Goal: Communication & Community: Answer question/provide support

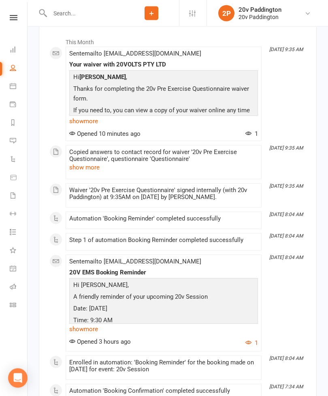
scroll to position [1118, 0]
click at [17, 142] on link "Messages 6" at bounding box center [19, 141] width 18 height 18
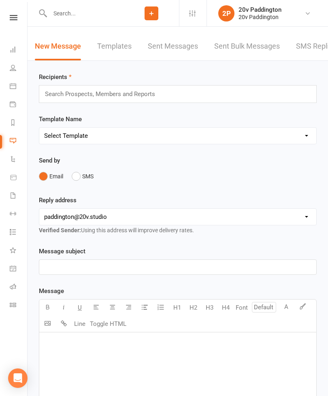
click at [307, 55] on link "SMS Replies 6" at bounding box center [320, 46] width 49 height 28
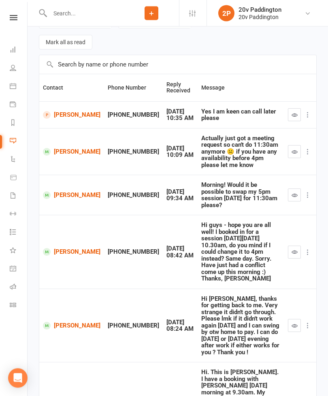
scroll to position [70, 0]
click at [13, 141] on icon at bounding box center [13, 140] width 6 height 6
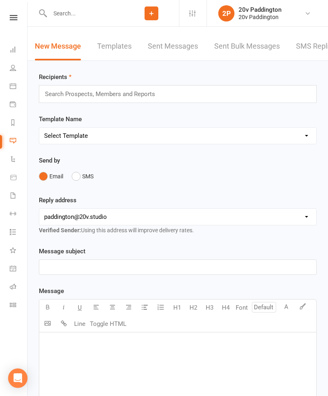
click at [313, 54] on link "SMS Replies 6" at bounding box center [320, 46] width 49 height 28
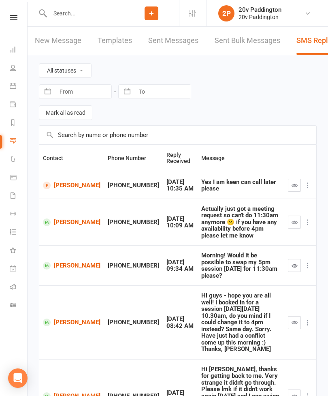
click at [11, 82] on link "Calendar" at bounding box center [19, 87] width 18 height 18
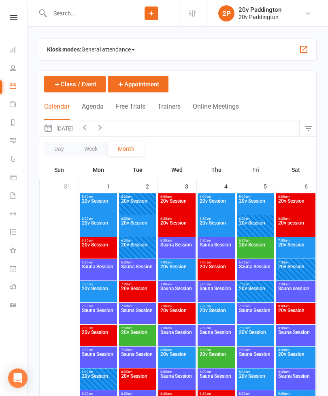
click at [101, 105] on button "Agenda" at bounding box center [93, 110] width 22 height 17
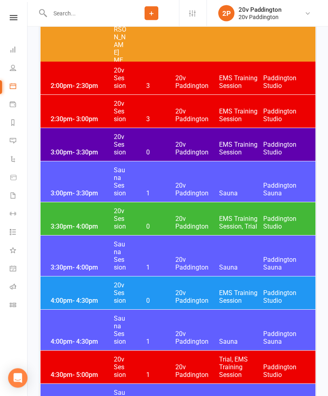
click at [204, 217] on span "20v Paddington" at bounding box center [197, 222] width 44 height 15
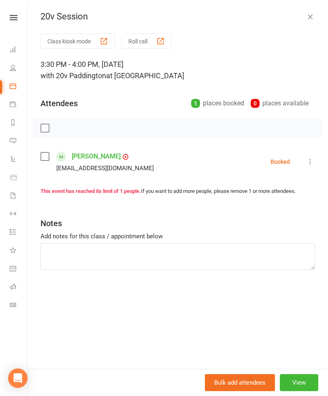
click at [312, 17] on icon "button" at bounding box center [310, 17] width 8 height 8
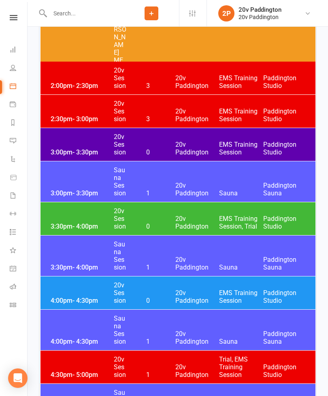
click at [204, 299] on span "20v Paddington" at bounding box center [197, 296] width 44 height 15
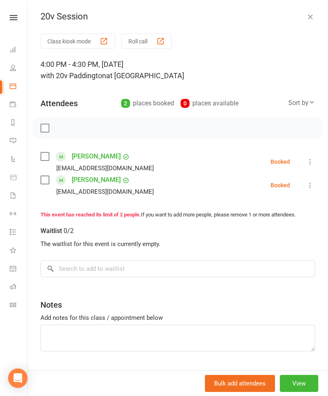
click at [313, 14] on icon "button" at bounding box center [310, 17] width 8 height 8
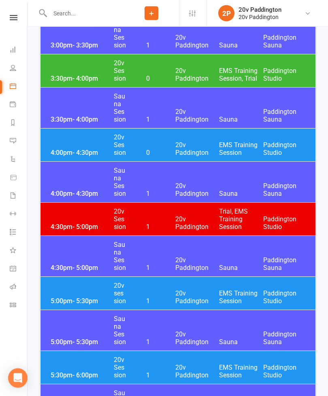
scroll to position [1355, 0]
click at [195, 289] on span "20v Paddington" at bounding box center [197, 296] width 44 height 15
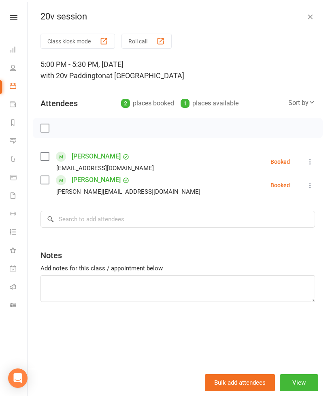
click at [311, 14] on icon "button" at bounding box center [310, 17] width 8 height 8
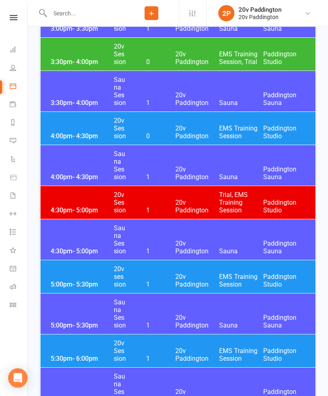
scroll to position [1372, 0]
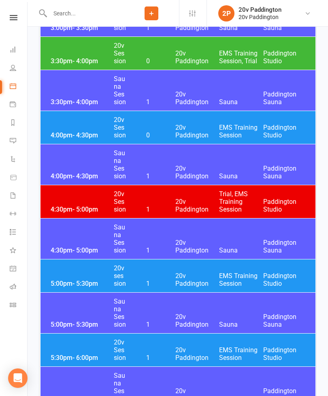
click at [213, 201] on span "20v Paddington" at bounding box center [197, 205] width 44 height 15
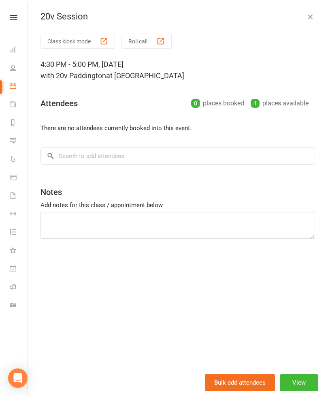
click at [314, 15] on button "button" at bounding box center [310, 17] width 10 height 10
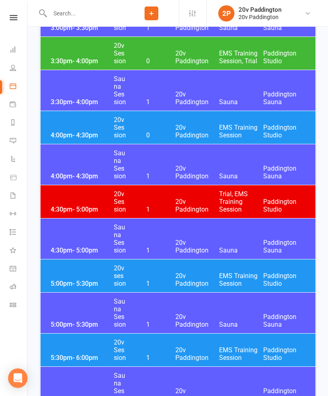
click at [190, 280] on span "20v Paddington" at bounding box center [197, 279] width 44 height 15
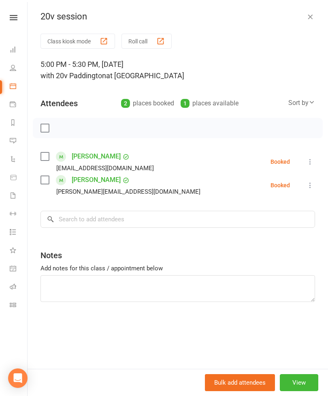
click at [93, 180] on link "[PERSON_NAME]" at bounding box center [96, 179] width 49 height 13
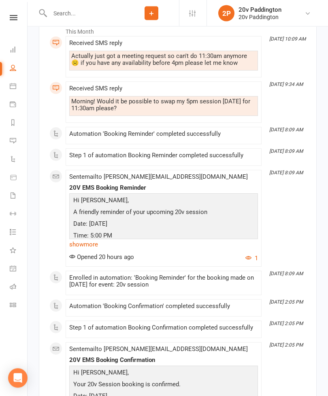
scroll to position [1152, 0]
click at [14, 142] on icon at bounding box center [13, 140] width 6 height 6
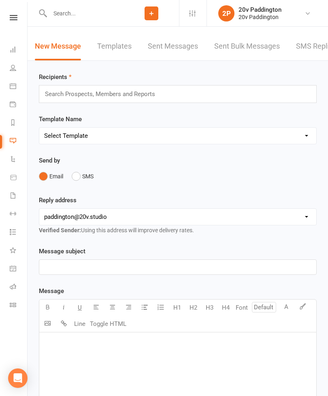
click at [311, 52] on link "SMS Replies 6" at bounding box center [320, 46] width 49 height 28
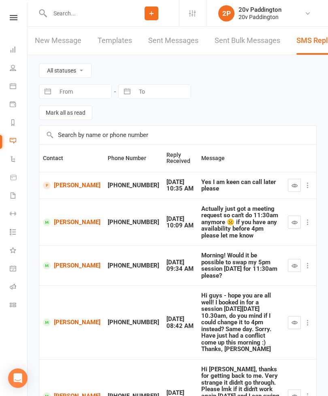
click at [65, 186] on link "[PERSON_NAME]" at bounding box center [72, 185] width 58 height 8
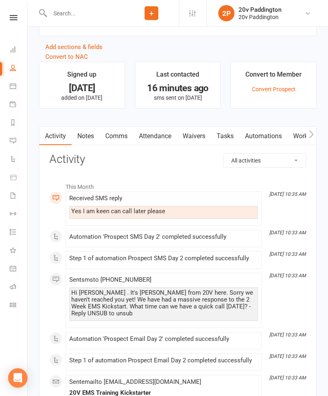
scroll to position [821, 0]
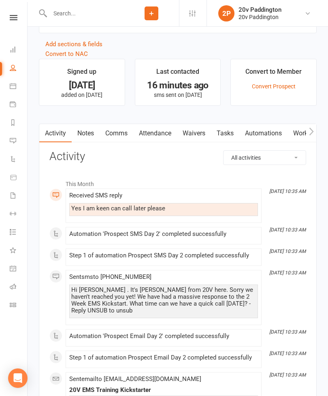
click at [117, 133] on link "Comms" at bounding box center [117, 133] width 34 height 19
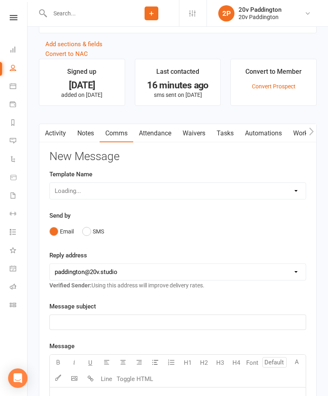
scroll to position [847, 0]
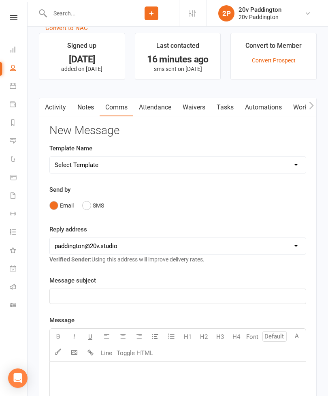
click at [92, 213] on button "SMS" at bounding box center [93, 205] width 22 height 15
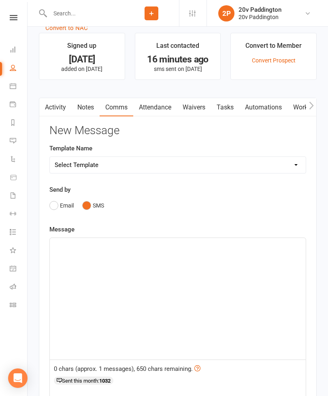
click at [139, 278] on div "﻿" at bounding box center [178, 299] width 256 height 122
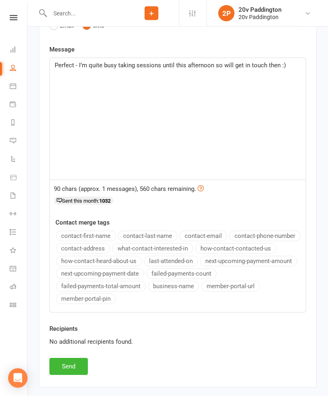
click at [75, 367] on button "Send" at bounding box center [68, 366] width 38 height 17
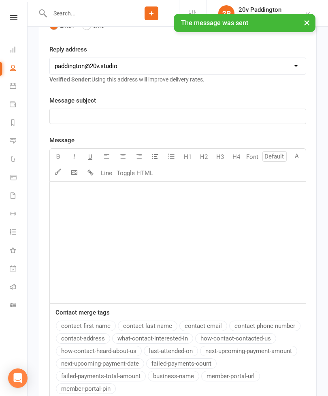
click at [16, 73] on link "People" at bounding box center [19, 69] width 18 height 18
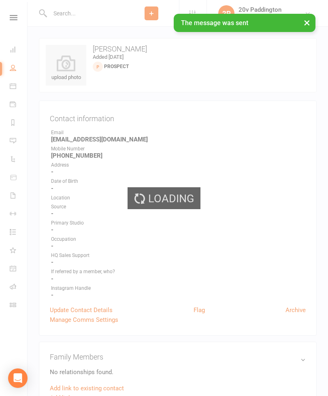
select select "100"
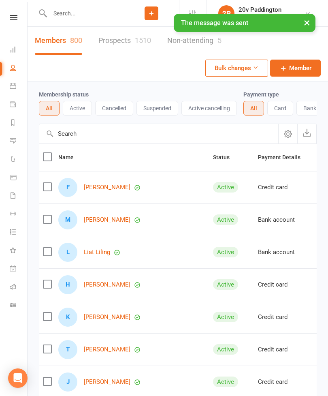
click at [132, 46] on link "Prospects 1510" at bounding box center [124, 41] width 53 height 28
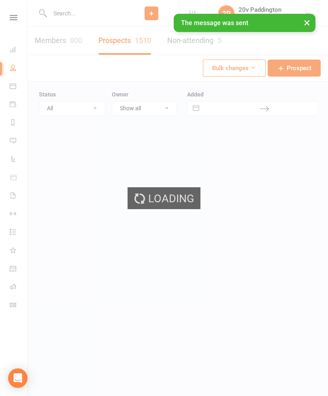
select select "100"
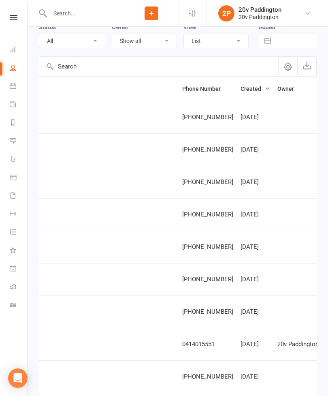
scroll to position [0, 248]
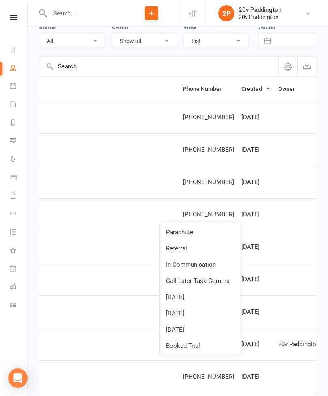
click at [219, 265] on link "In Communication" at bounding box center [200, 264] width 80 height 16
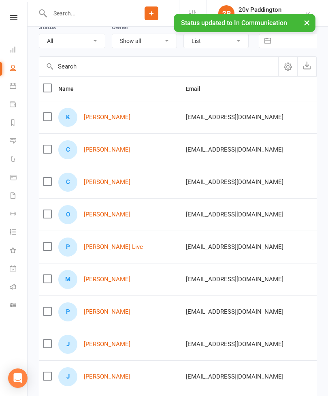
scroll to position [0, 0]
click at [15, 141] on icon at bounding box center [13, 140] width 6 height 6
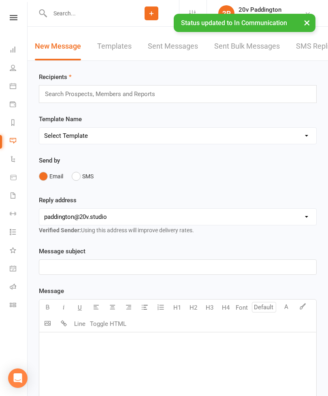
click at [322, 58] on link "SMS Replies 6" at bounding box center [320, 46] width 49 height 28
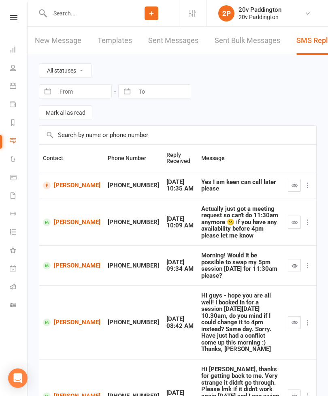
click at [285, 182] on td at bounding box center [300, 185] width 32 height 27
click at [297, 180] on button "button" at bounding box center [294, 185] width 13 height 13
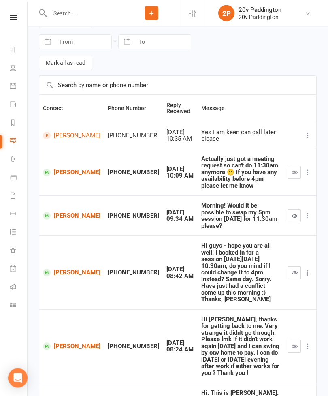
scroll to position [50, 0]
click at [290, 169] on button "button" at bounding box center [294, 172] width 13 height 13
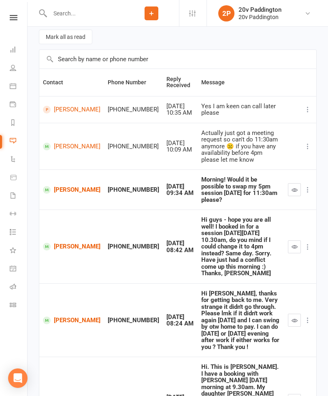
click at [294, 183] on button "button" at bounding box center [294, 189] width 13 height 13
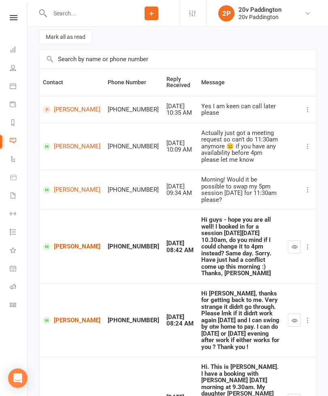
click at [62, 186] on link "[PERSON_NAME]" at bounding box center [72, 190] width 58 height 8
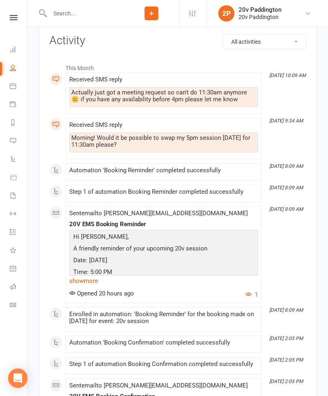
scroll to position [1116, 0]
click at [24, 89] on link "Calendar" at bounding box center [19, 87] width 18 height 18
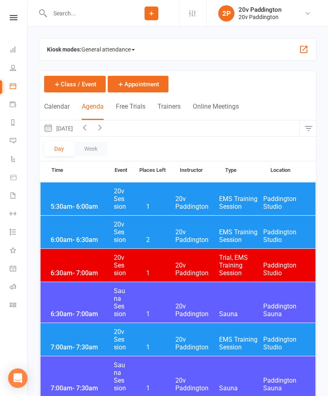
click at [77, 124] on button "[DATE]" at bounding box center [58, 128] width 38 height 16
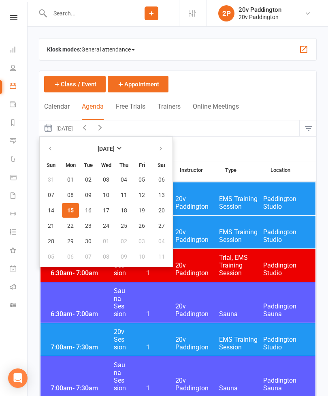
click at [70, 212] on span "15" at bounding box center [70, 210] width 6 height 6
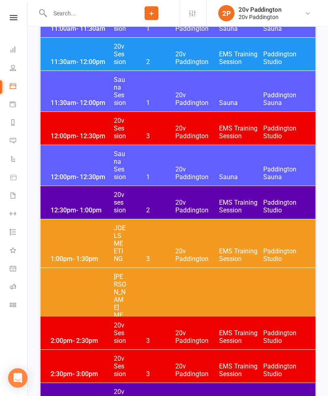
click at [197, 201] on span "20v Paddington" at bounding box center [197, 206] width 44 height 15
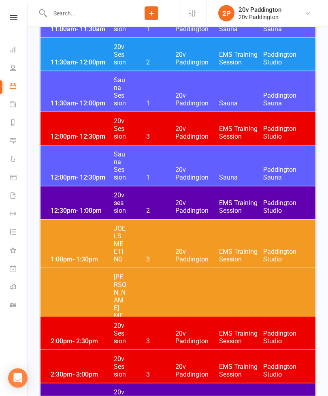
scroll to position [952, 0]
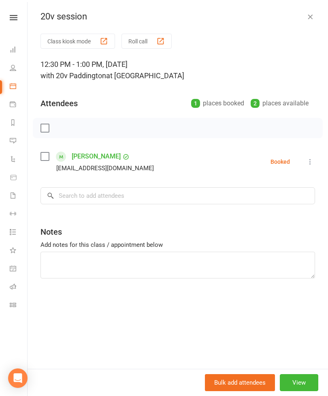
click at [313, 17] on icon "button" at bounding box center [310, 17] width 8 height 8
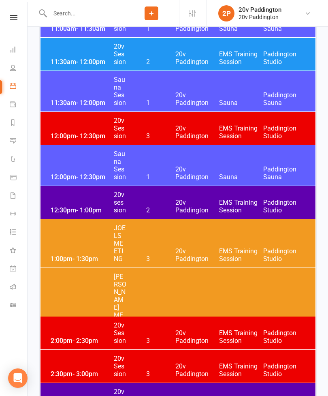
click at [15, 142] on icon at bounding box center [13, 140] width 6 height 6
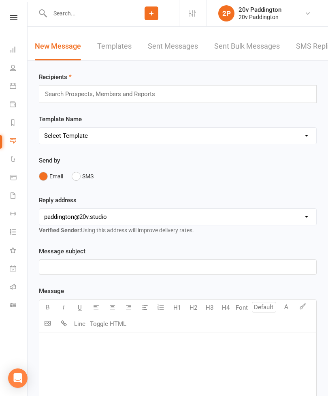
click at [315, 51] on link "SMS Replies 3" at bounding box center [320, 46] width 49 height 28
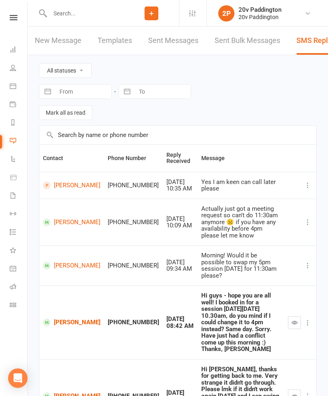
click at [75, 218] on link "[PERSON_NAME]" at bounding box center [72, 222] width 58 height 8
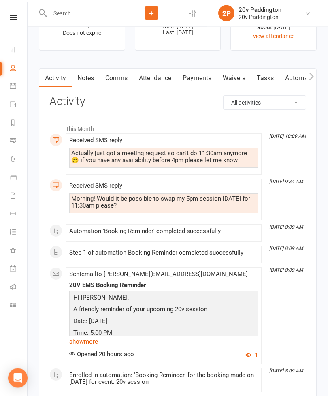
click at [118, 78] on link "Comms" at bounding box center [117, 78] width 34 height 19
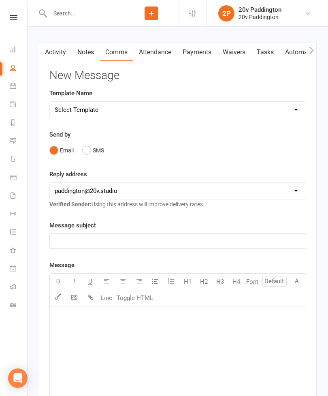
click at [95, 156] on button "SMS" at bounding box center [93, 150] width 22 height 15
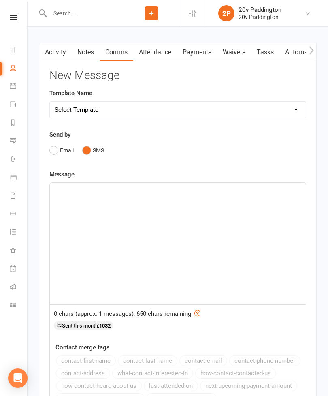
click at [145, 209] on div "﻿" at bounding box center [178, 244] width 256 height 122
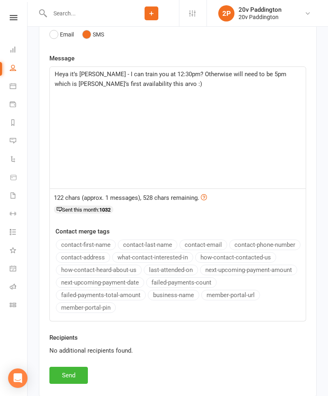
scroll to position [1203, 0]
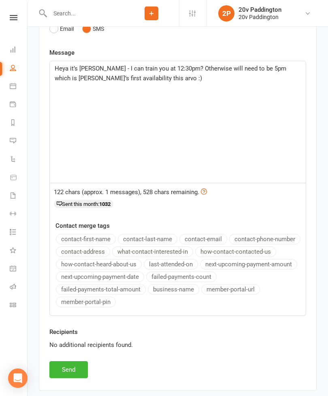
click at [67, 375] on button "Send" at bounding box center [68, 369] width 38 height 17
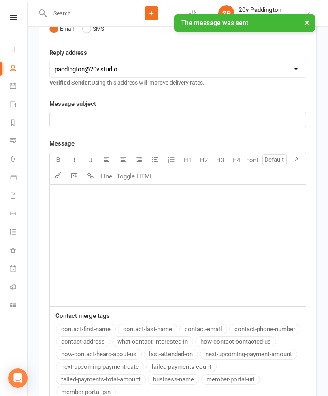
click at [14, 142] on icon at bounding box center [13, 140] width 6 height 6
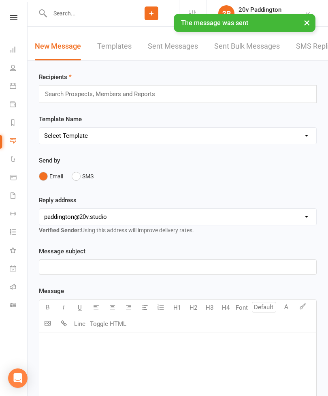
click at [307, 52] on link "SMS Replies 3" at bounding box center [320, 46] width 49 height 28
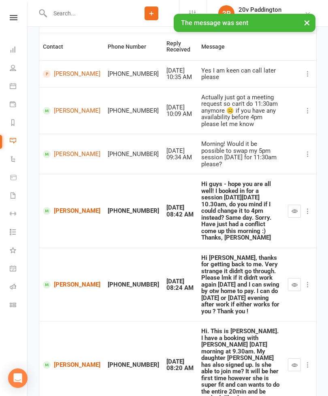
scroll to position [109, 0]
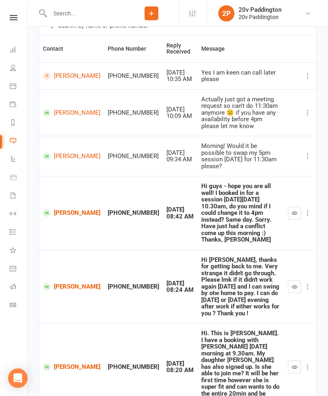
click at [293, 364] on icon "button" at bounding box center [295, 367] width 6 height 6
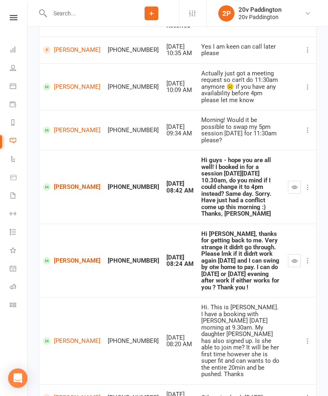
click at [66, 337] on link "[PERSON_NAME]" at bounding box center [72, 341] width 58 height 8
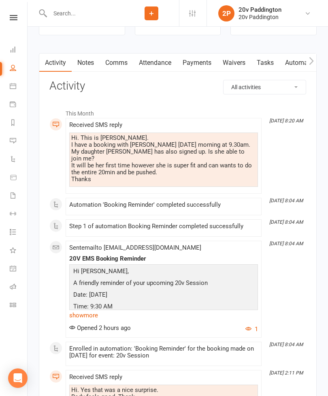
scroll to position [1035, 0]
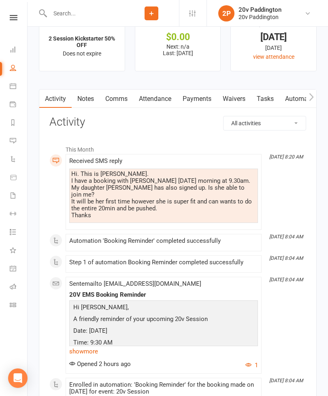
click at [124, 103] on link "Comms" at bounding box center [117, 99] width 34 height 19
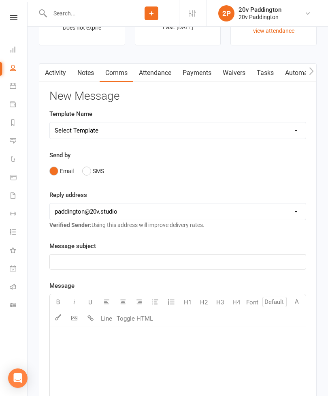
click at [63, 80] on link "Activity" at bounding box center [55, 73] width 32 height 19
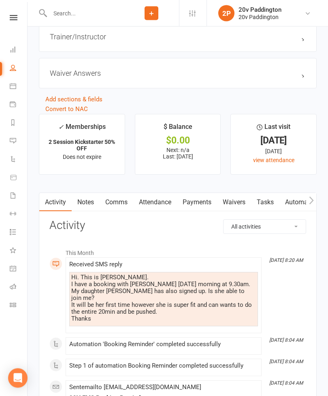
click at [122, 206] on link "Comms" at bounding box center [117, 202] width 34 height 19
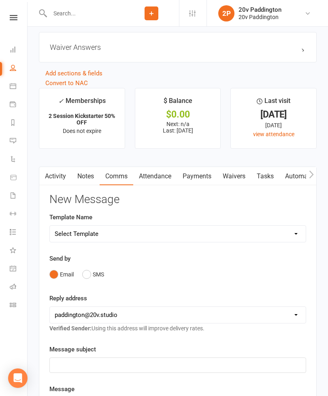
click at [93, 282] on button "SMS" at bounding box center [93, 274] width 22 height 15
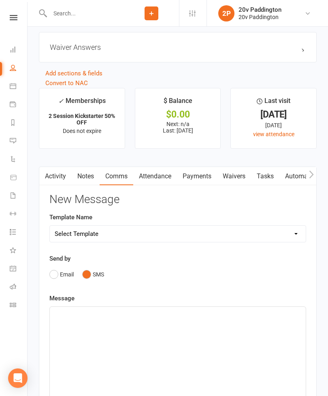
click at [138, 334] on div "﻿" at bounding box center [178, 368] width 256 height 122
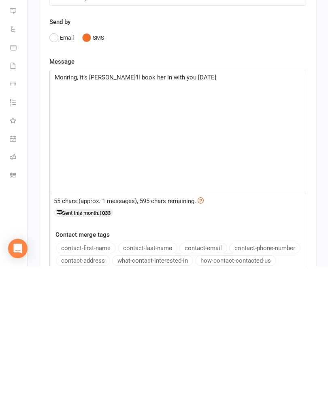
click at [70, 202] on p "Monring, it’s [PERSON_NAME]’ll book her in with you [DATE]" at bounding box center [178, 207] width 246 height 10
click at [222, 202] on p "Morning, it’s [PERSON_NAME] - I’ll book her in with you [DATE]" at bounding box center [178, 207] width 246 height 10
click at [259, 200] on div "Good morning, it’s [PERSON_NAME]’ll book her in with you [DATE] morning" at bounding box center [178, 261] width 256 height 122
click at [290, 200] on div "Good morning, it’s [PERSON_NAME]’ll book her in with you [DATE] morning and be …" at bounding box center [178, 261] width 256 height 122
click at [289, 200] on div "Good morning, it’s [PERSON_NAME]’ll book her in with you [DATE] morning and be …" at bounding box center [178, 261] width 256 height 122
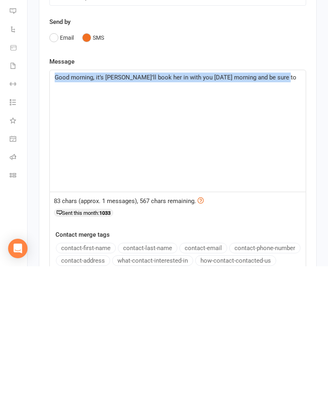
copy span "Good morning, it’s [PERSON_NAME]’ll book her in with you [DATE] morning and be …"
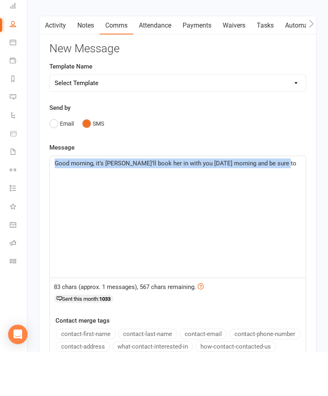
click at [58, 60] on link "Activity" at bounding box center [55, 69] width 32 height 19
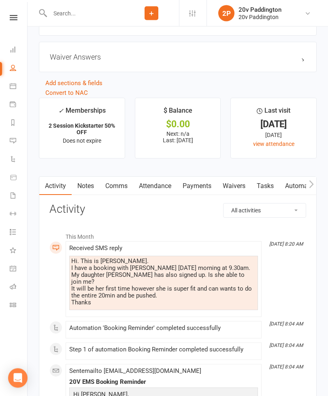
scroll to position [947, 0]
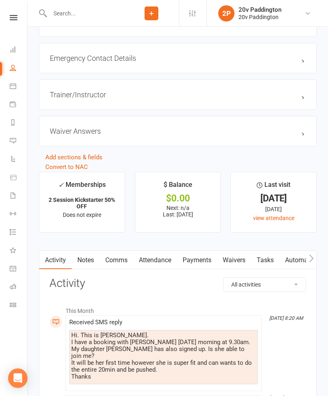
click at [123, 269] on link "Comms" at bounding box center [117, 260] width 34 height 19
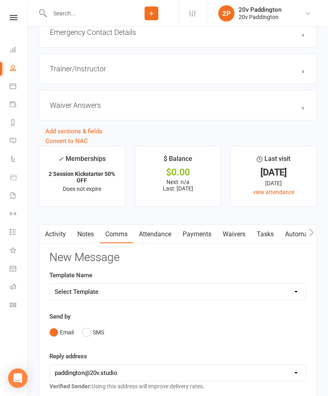
click at [92, 332] on button "SMS" at bounding box center [93, 331] width 22 height 15
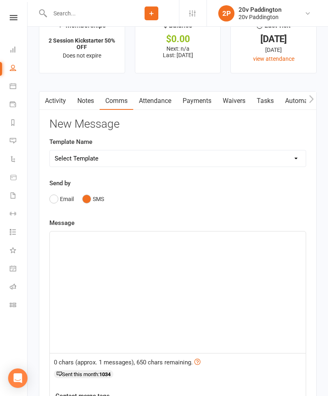
scroll to position [1034, 0]
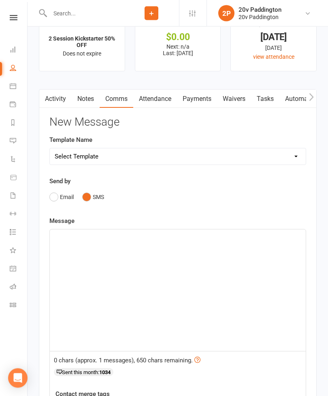
click at [175, 286] on div "﻿" at bounding box center [178, 291] width 256 height 122
click at [58, 242] on p "﻿" at bounding box center [178, 237] width 246 height 10
paste div
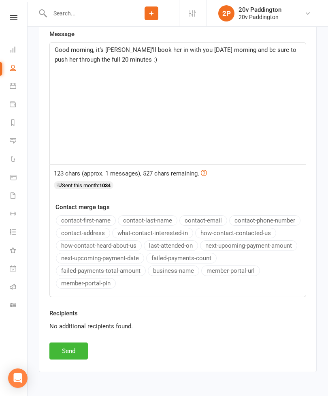
scroll to position [1212, 0]
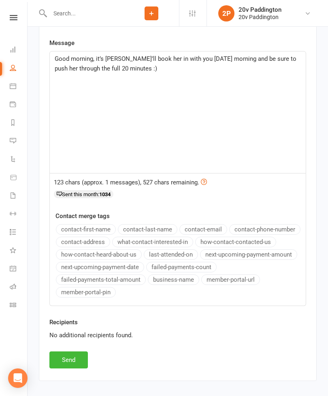
click at [60, 357] on button "Send" at bounding box center [68, 359] width 38 height 17
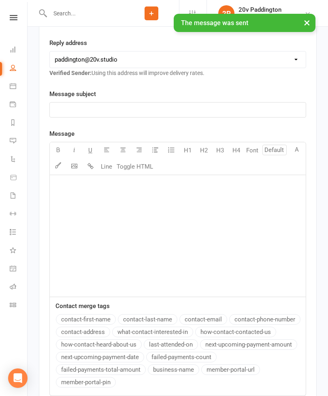
click at [14, 88] on icon at bounding box center [13, 86] width 6 height 6
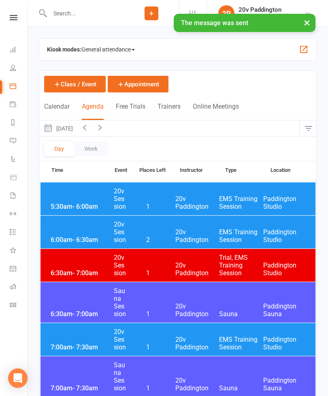
click at [77, 128] on button "[DATE]" at bounding box center [58, 128] width 38 height 16
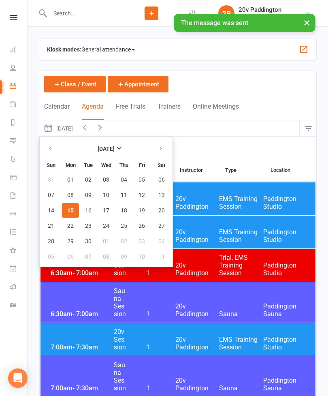
click at [71, 213] on span "15" at bounding box center [70, 210] width 6 height 6
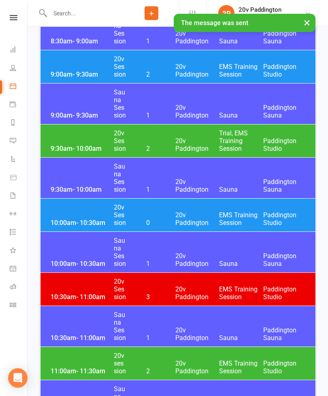
click at [204, 139] on span "20v Paddington" at bounding box center [197, 144] width 44 height 15
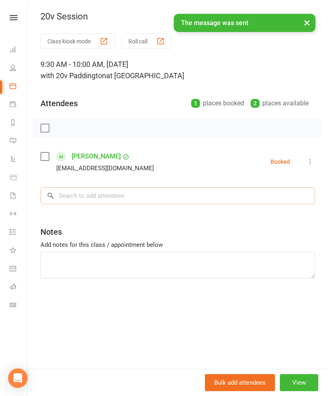
click at [145, 198] on input "search" at bounding box center [178, 195] width 275 height 17
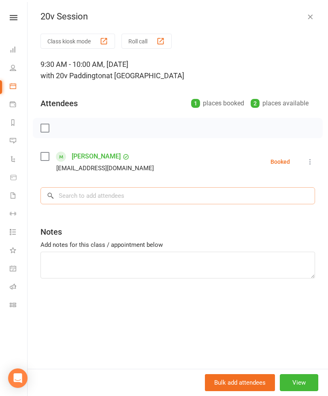
scroll to position [569, 0]
click at [311, 21] on button "button" at bounding box center [310, 17] width 10 height 10
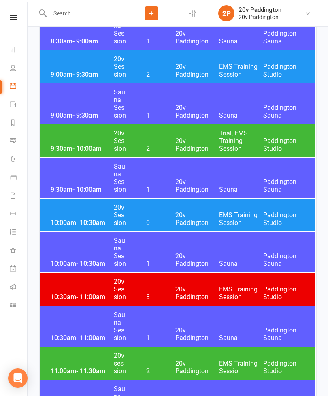
click at [223, 134] on span "Trial, EMS Training Session" at bounding box center [241, 140] width 44 height 23
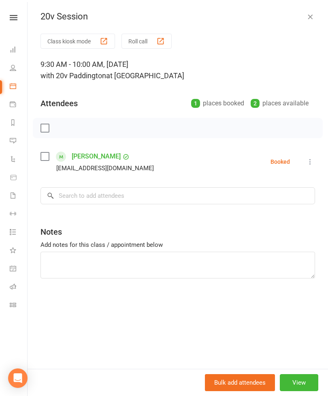
click at [314, 164] on icon at bounding box center [310, 162] width 8 height 8
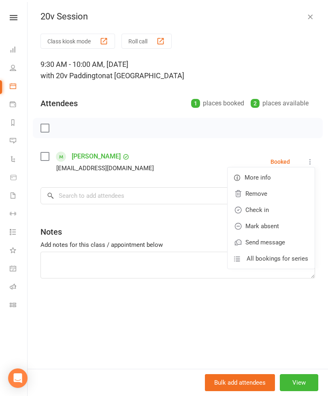
click at [284, 211] on link "Check in" at bounding box center [271, 210] width 87 height 16
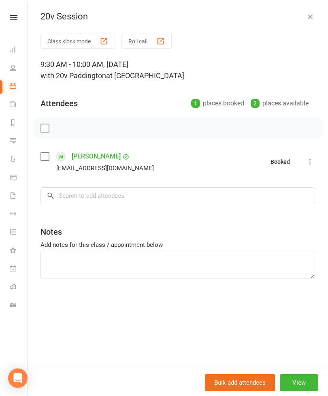
click at [317, 14] on div "20v Session" at bounding box center [178, 16] width 301 height 11
click at [309, 19] on icon "button" at bounding box center [310, 17] width 8 height 8
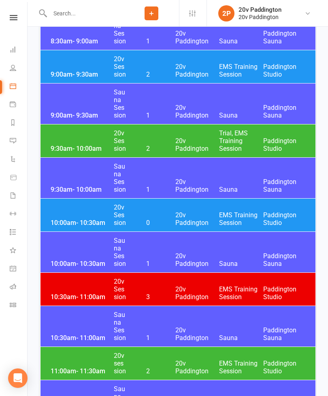
click at [207, 68] on span "20v Paddington" at bounding box center [197, 70] width 44 height 15
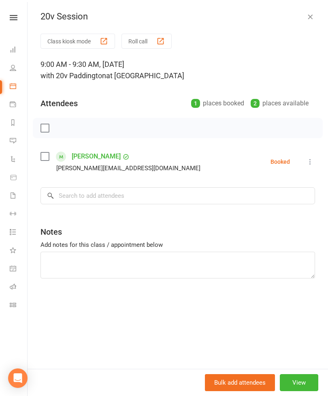
click at [313, 162] on icon at bounding box center [310, 162] width 8 height 8
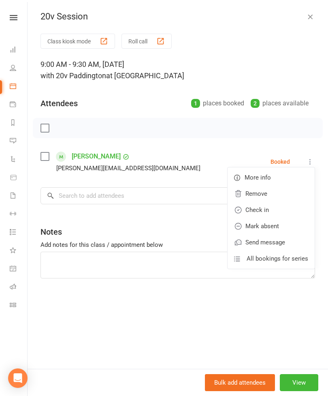
click at [281, 207] on link "Check in" at bounding box center [271, 210] width 87 height 16
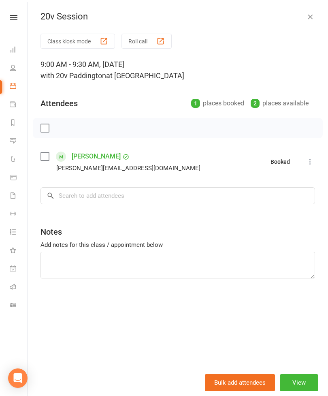
click at [318, 15] on div "20v Session" at bounding box center [178, 16] width 301 height 11
click at [314, 15] on button "button" at bounding box center [310, 17] width 10 height 10
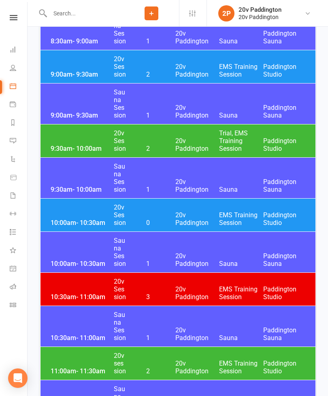
click at [215, 210] on div "10:00am - 10:30am 20v Session 0 20v Paddington EMS Training Session [GEOGRAPHIC…" at bounding box center [178, 214] width 275 height 33
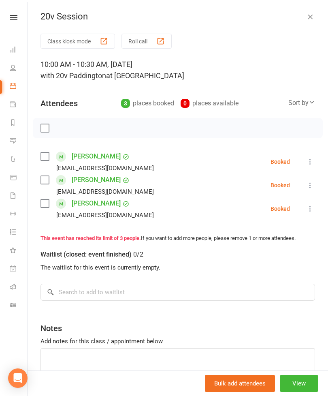
click at [310, 161] on icon at bounding box center [310, 162] width 8 height 8
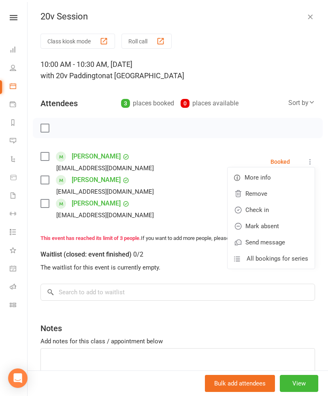
click at [283, 211] on link "Check in" at bounding box center [271, 210] width 87 height 16
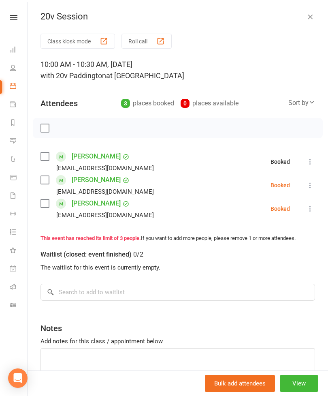
click at [312, 188] on icon at bounding box center [310, 185] width 8 height 8
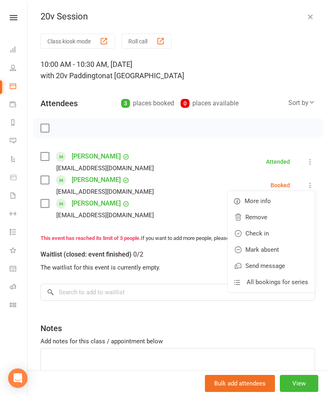
click at [282, 235] on link "Check in" at bounding box center [271, 233] width 87 height 16
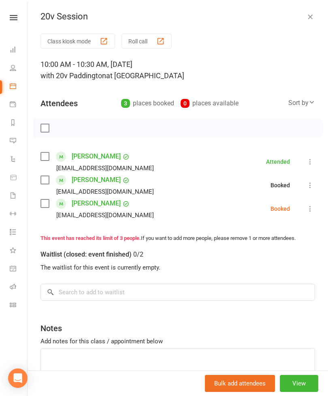
click at [314, 209] on icon at bounding box center [310, 209] width 8 height 8
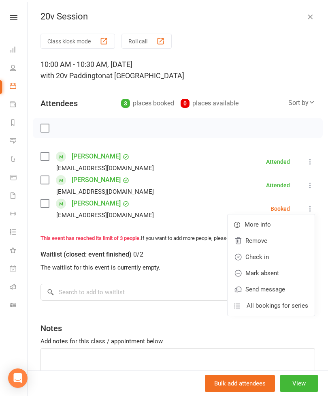
click at [285, 258] on link "Check in" at bounding box center [271, 257] width 87 height 16
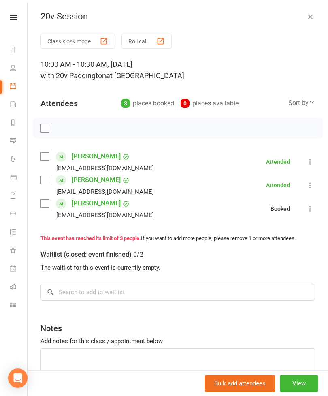
click at [315, 18] on button "button" at bounding box center [310, 17] width 10 height 10
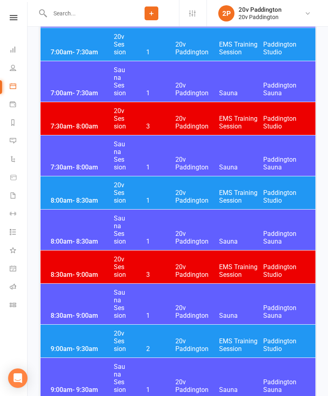
scroll to position [0, 0]
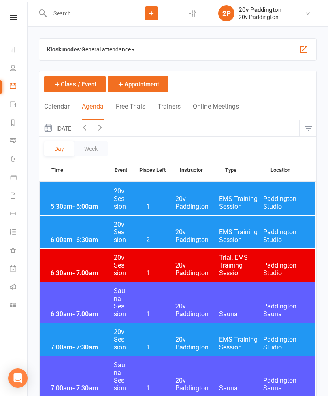
click at [105, 130] on icon "button" at bounding box center [100, 127] width 9 height 9
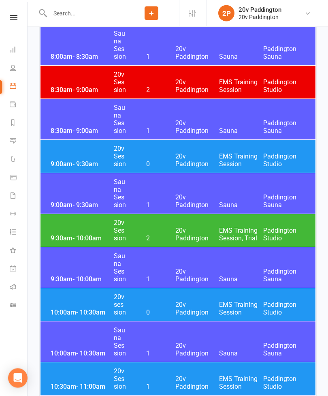
scroll to position [480, 0]
click at [194, 226] on div "9:30am - 10:00am 20v Session 2 20v Paddington EMS Training Session, Trial [GEOG…" at bounding box center [178, 230] width 275 height 33
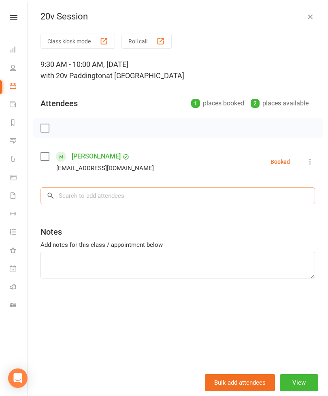
click at [151, 192] on input "search" at bounding box center [178, 195] width 275 height 17
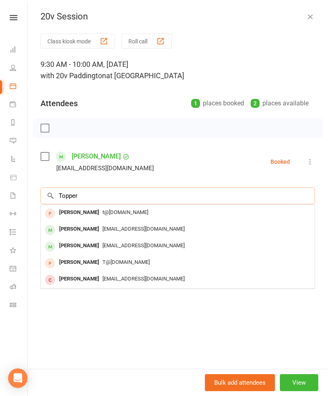
type input "Topper"
click at [128, 227] on span "[EMAIL_ADDRESS][DOMAIN_NAME]" at bounding box center [143, 229] width 82 height 6
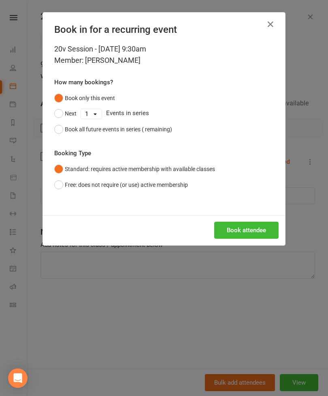
scroll to position [480, 0]
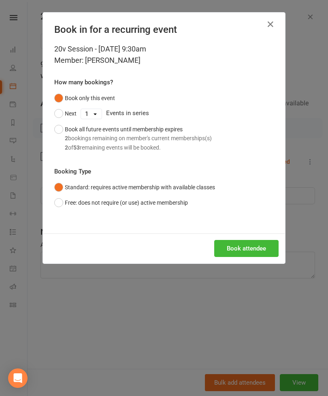
click at [262, 227] on div "20v Session - [DATE] 9:30am Member: [PERSON_NAME] How many bookings? Book only …" at bounding box center [164, 138] width 242 height 190
click at [257, 248] on button "Book attendee" at bounding box center [246, 248] width 64 height 17
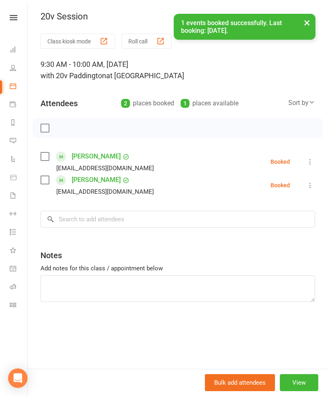
click at [313, 21] on button "×" at bounding box center [307, 22] width 15 height 17
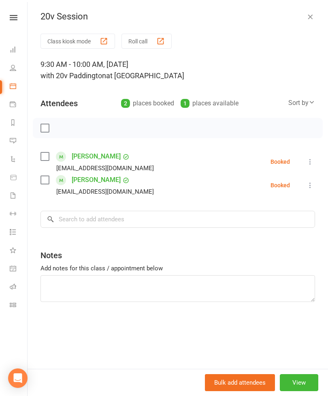
click at [314, 17] on icon "button" at bounding box center [310, 17] width 8 height 8
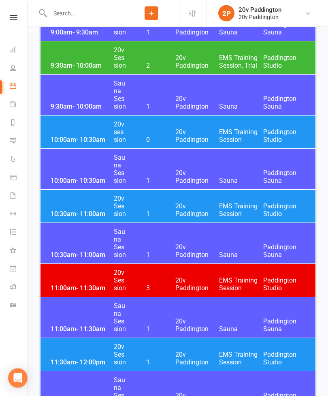
click at [226, 130] on span "EMS Training Session" at bounding box center [241, 135] width 44 height 15
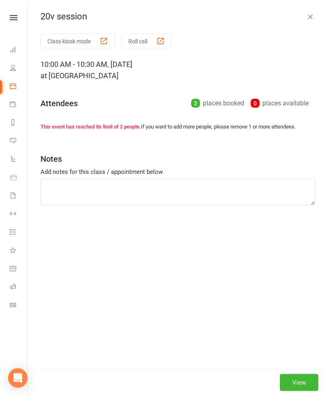
scroll to position [652, 0]
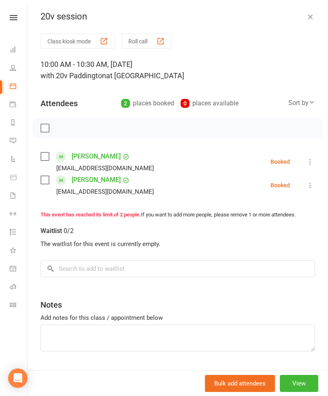
click at [309, 20] on icon "button" at bounding box center [310, 17] width 8 height 8
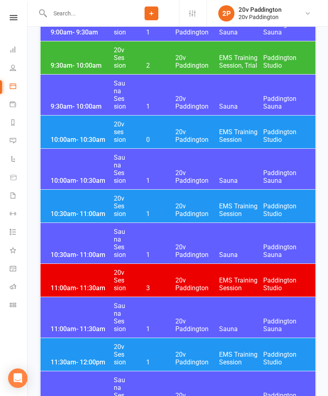
click at [201, 202] on span "20v Paddington" at bounding box center [197, 209] width 44 height 15
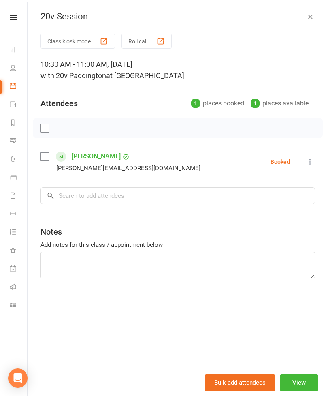
click at [319, 19] on div "20v Session" at bounding box center [178, 16] width 301 height 11
click at [306, 22] on div "20v Session Class kiosk mode Roll call 10:30 AM - 11:00 AM, [DATE] with 20v Pad…" at bounding box center [178, 198] width 301 height 396
click at [306, 21] on button "button" at bounding box center [310, 17] width 10 height 10
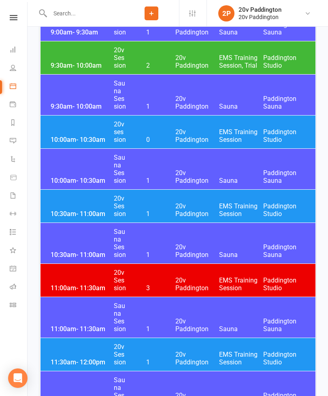
click at [13, 143] on icon at bounding box center [13, 140] width 6 height 6
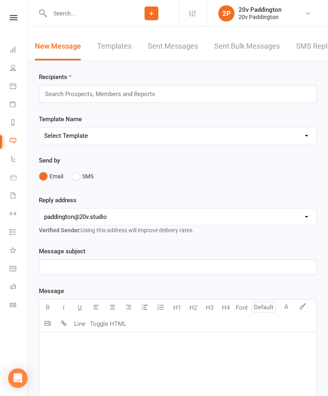
click at [307, 47] on link "SMS Replies 2" at bounding box center [320, 46] width 49 height 28
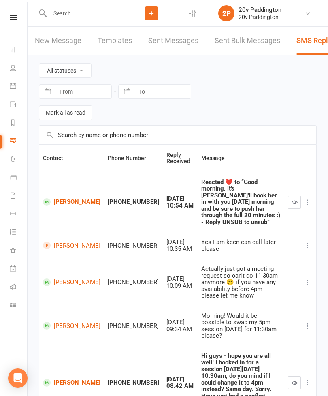
click at [289, 197] on button "button" at bounding box center [294, 202] width 13 height 13
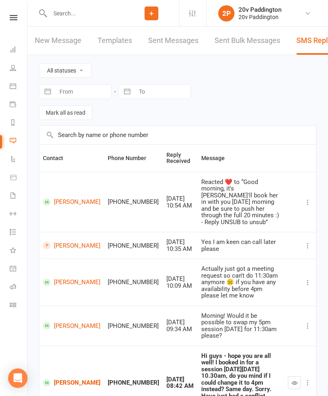
click at [14, 194] on icon at bounding box center [13, 195] width 6 height 6
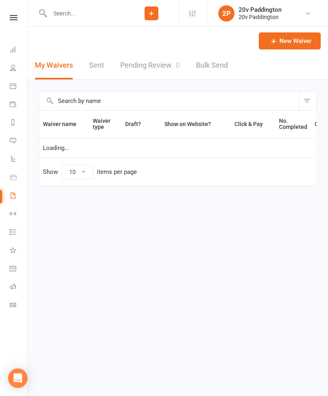
select select "100"
click at [170, 62] on link "Pending Review 0" at bounding box center [150, 65] width 60 height 28
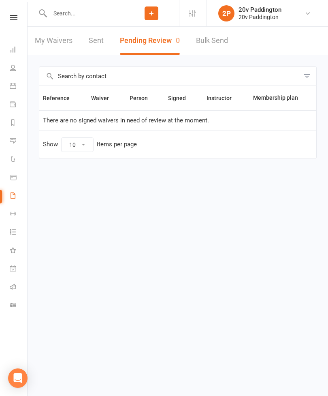
click at [8, 232] on li "Tasks 41" at bounding box center [13, 233] width 27 height 18
click at [23, 234] on link "Tasks 41" at bounding box center [19, 233] width 18 height 18
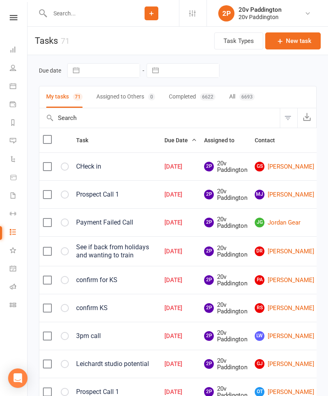
click at [20, 137] on link "Messages 1" at bounding box center [19, 141] width 18 height 18
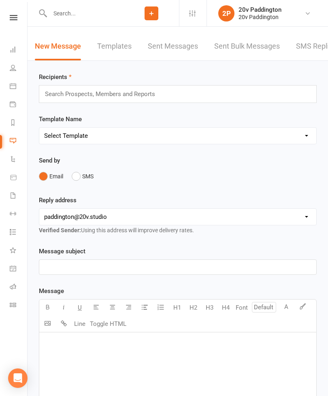
click at [322, 45] on link "SMS Replies 1" at bounding box center [320, 46] width 49 height 28
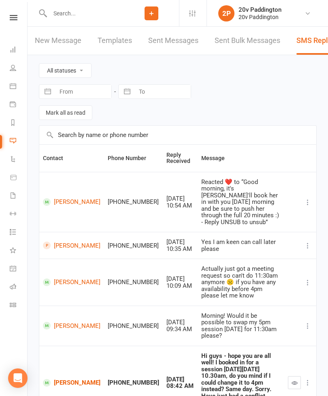
click at [11, 83] on icon at bounding box center [13, 86] width 6 height 6
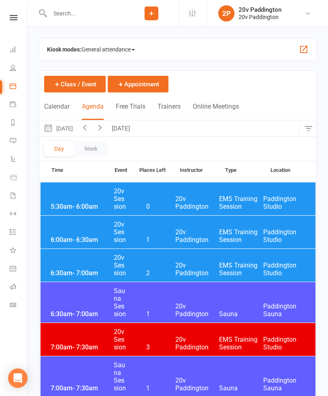
click at [136, 129] on button "[DATE]" at bounding box center [122, 128] width 28 height 16
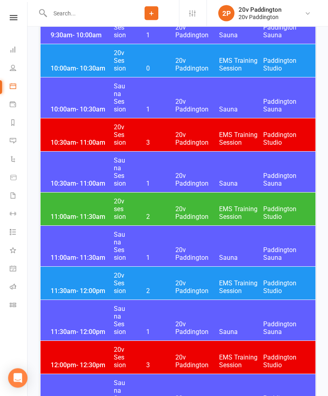
click at [231, 199] on div "11:00am - 11:30am 20v session 2 20v Paddington EMS Training Session [GEOGRAPHIC…" at bounding box center [178, 209] width 275 height 33
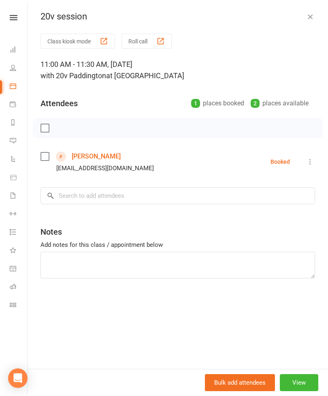
click at [103, 155] on link "[PERSON_NAME]" at bounding box center [96, 156] width 49 height 13
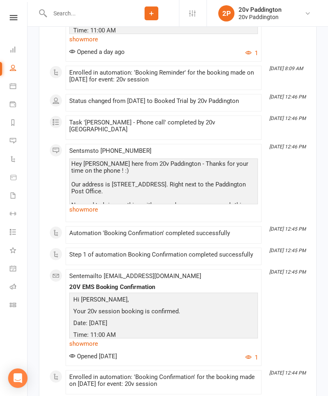
scroll to position [1090, 0]
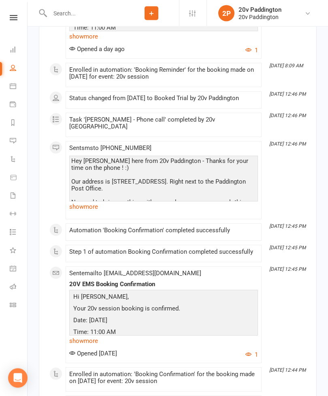
click at [87, 205] on link "show more" at bounding box center [163, 206] width 189 height 11
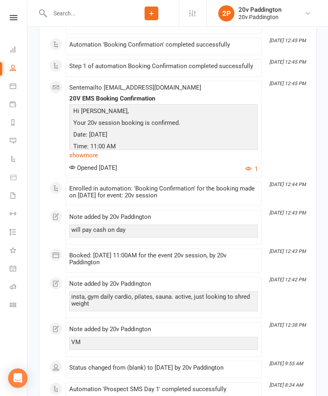
scroll to position [1419, 0]
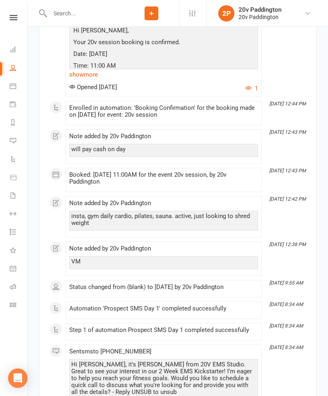
click at [17, 86] on link "Calendar" at bounding box center [19, 87] width 18 height 18
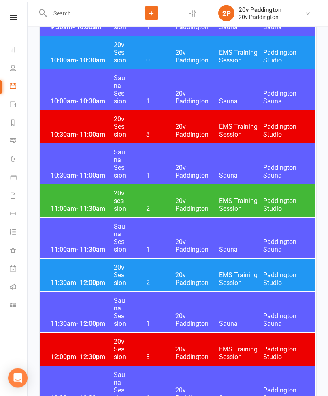
scroll to position [732, 0]
click at [74, 273] on div "11:30am - 12:00pm 20v Session 2 20v Paddington EMS Training Session [GEOGRAPHIC…" at bounding box center [178, 274] width 275 height 33
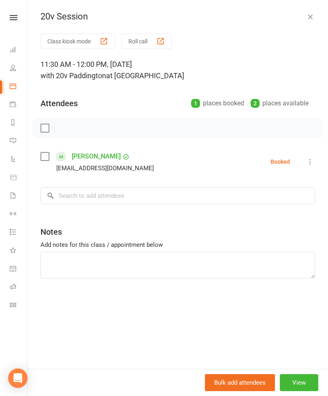
click at [312, 13] on icon "button" at bounding box center [310, 17] width 8 height 8
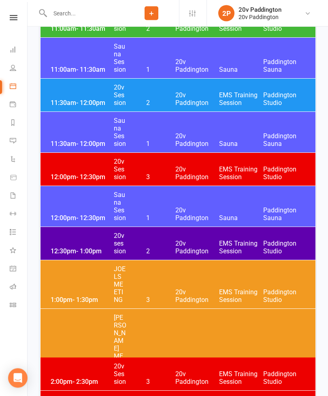
click at [201, 237] on div "12:30pm - 1:00pm 20v session 2 20v Paddington EMS Training Session [GEOGRAPHIC_…" at bounding box center [178, 243] width 275 height 33
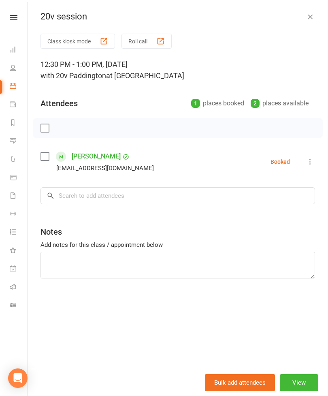
click at [306, 20] on button "button" at bounding box center [310, 17] width 10 height 10
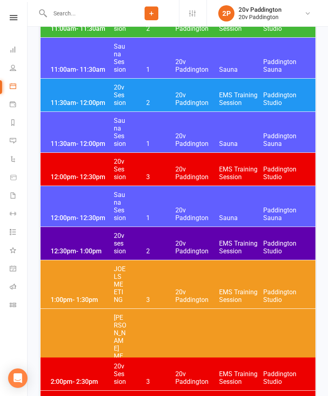
click at [18, 140] on link "Messages 1" at bounding box center [19, 141] width 18 height 18
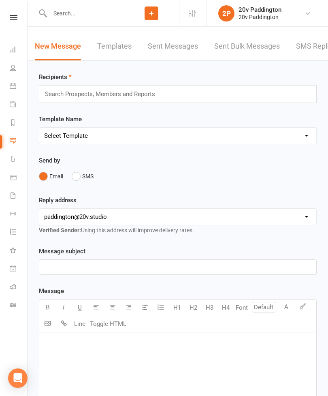
click at [316, 49] on link "SMS Replies 1" at bounding box center [320, 46] width 49 height 28
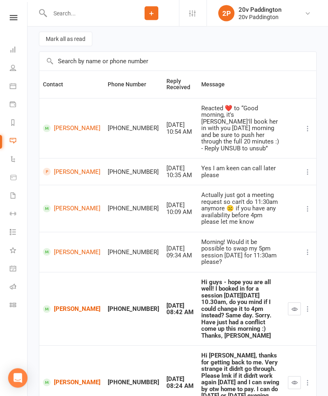
scroll to position [74, 0]
